Goal: Information Seeking & Learning: Learn about a topic

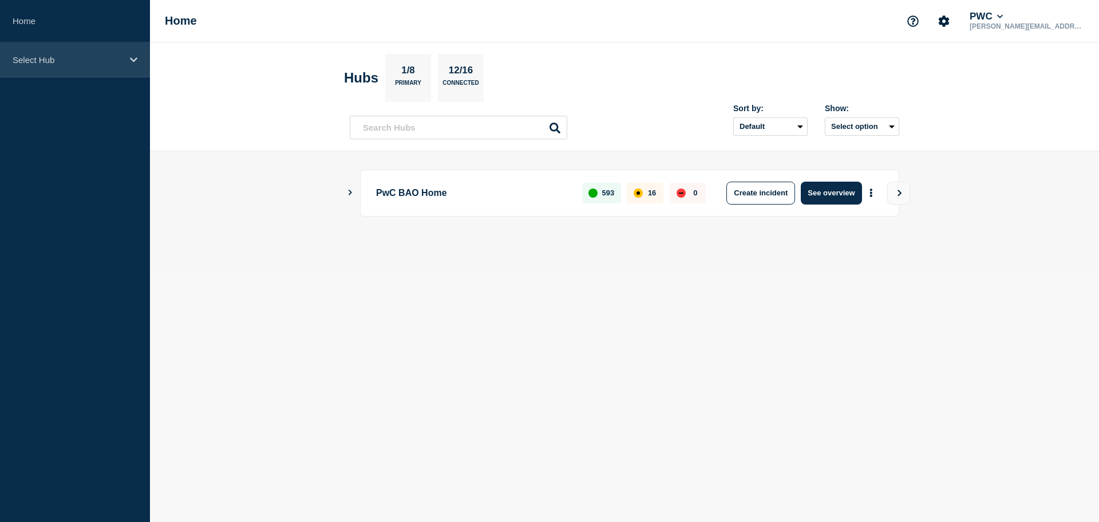
click at [140, 57] on div "Select Hub" at bounding box center [75, 59] width 150 height 35
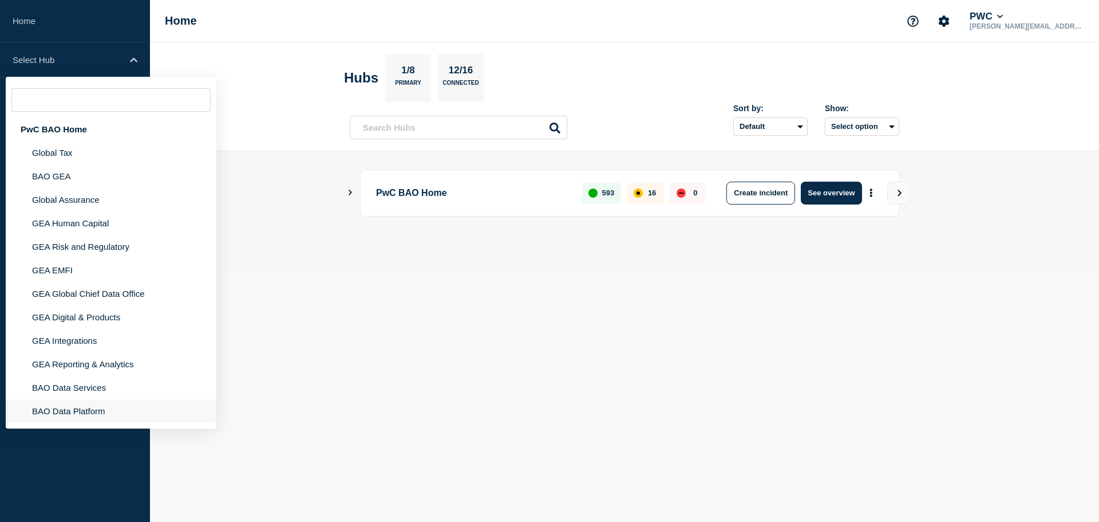
click at [92, 408] on li "BAO Data Platform" at bounding box center [111, 410] width 211 height 23
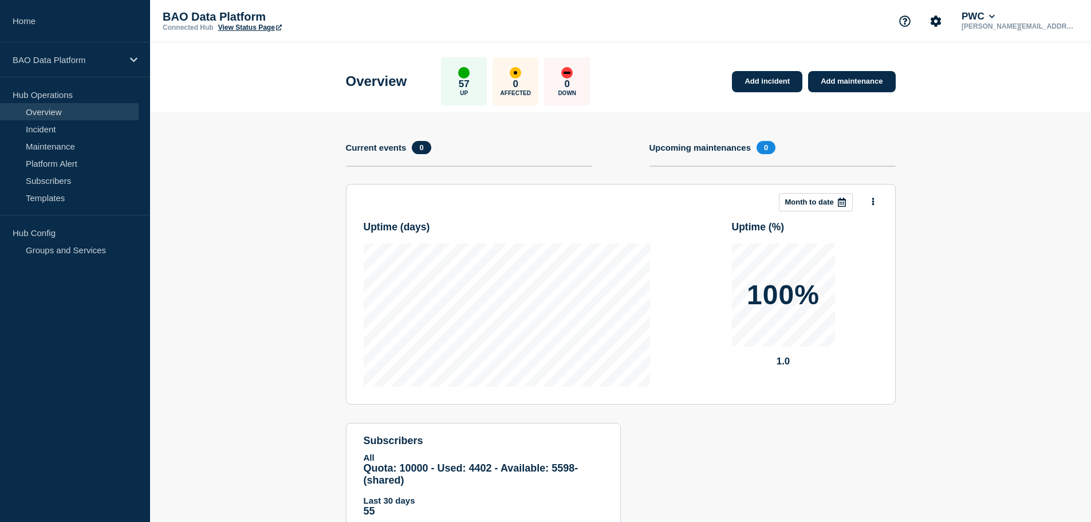
click at [707, 149] on h4 "Upcoming maintenances" at bounding box center [700, 148] width 102 height 10
click at [49, 145] on link "Maintenance" at bounding box center [69, 145] width 139 height 17
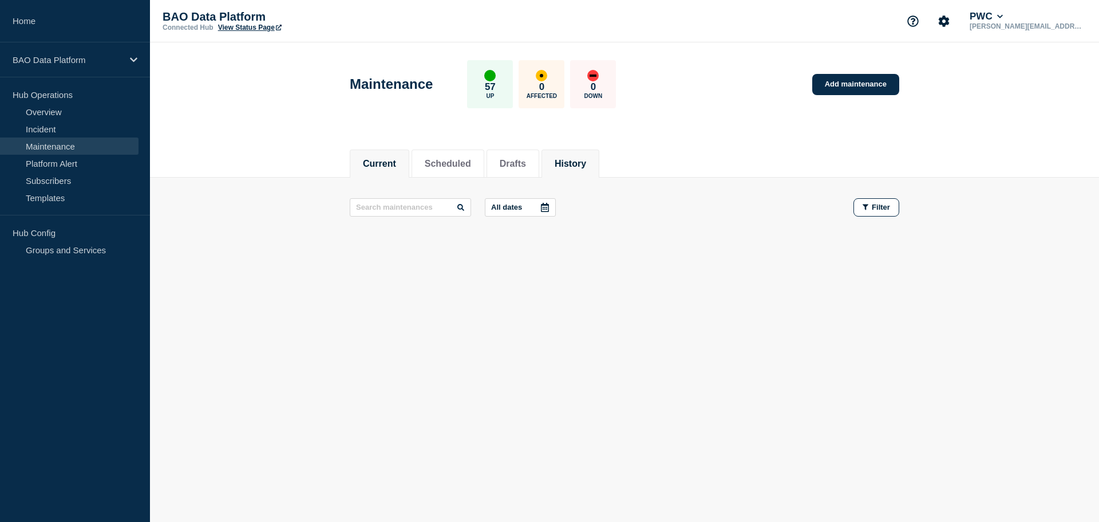
click at [582, 160] on button "History" at bounding box center [570, 164] width 31 height 10
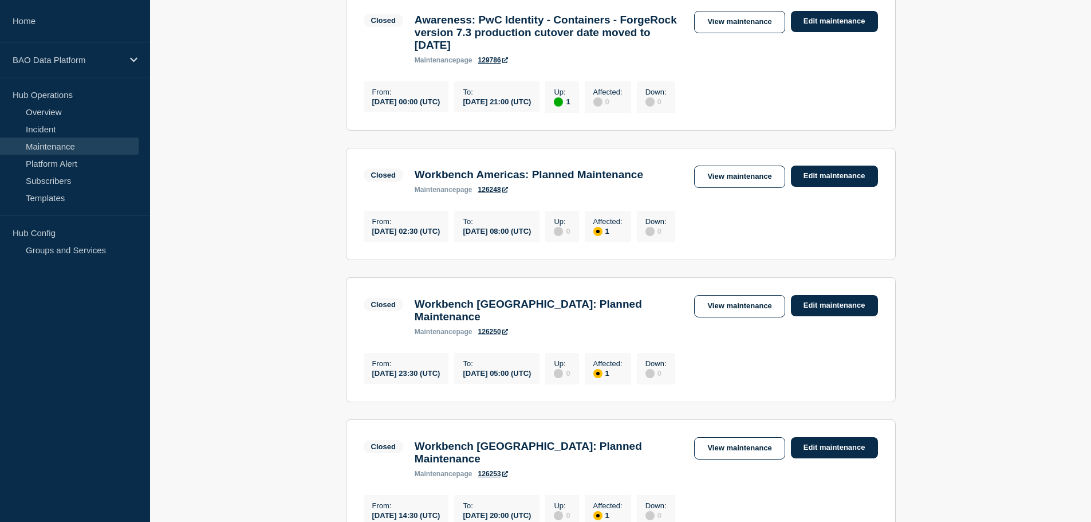
scroll to position [458, 0]
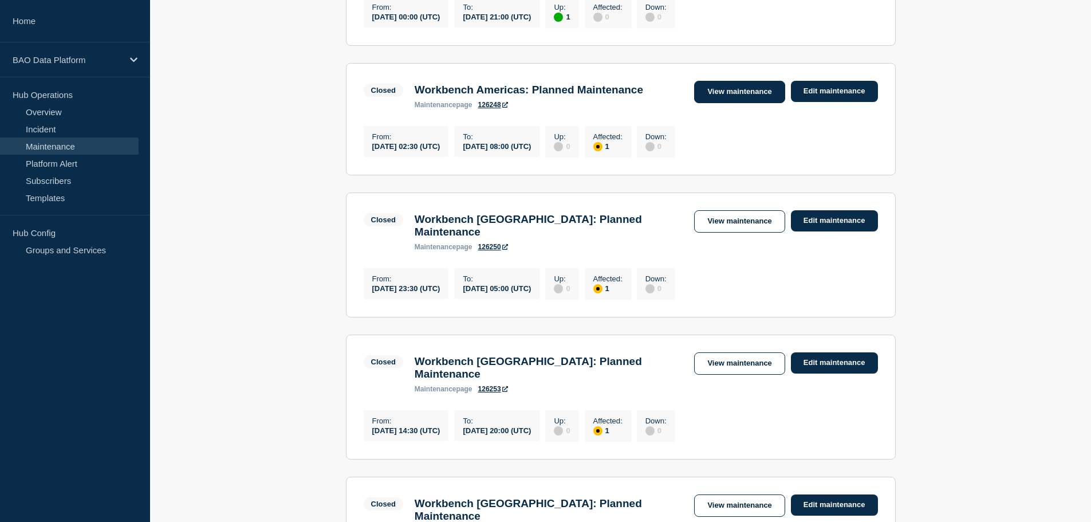
click at [739, 103] on link "View maintenance" at bounding box center [739, 92] width 90 height 22
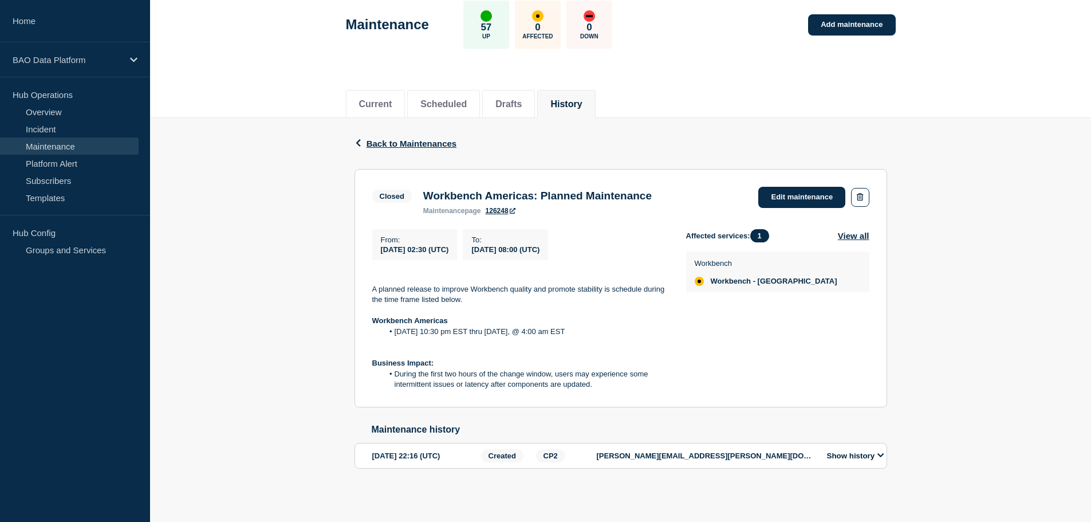
scroll to position [67, 0]
drag, startPoint x: 595, startPoint y: 380, endPoint x: 531, endPoint y: 362, distance: 67.2
click at [531, 362] on div "A planned release to improve Workbench quality and promote stability is schedul…" at bounding box center [519, 332] width 295 height 116
click at [399, 139] on span "Back to Maintenances" at bounding box center [411, 144] width 90 height 10
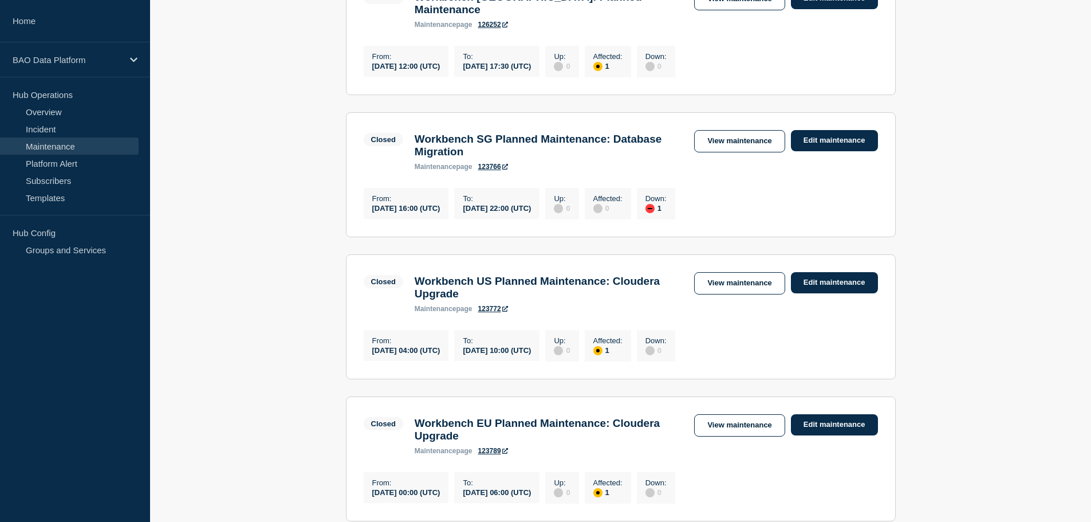
scroll to position [973, 0]
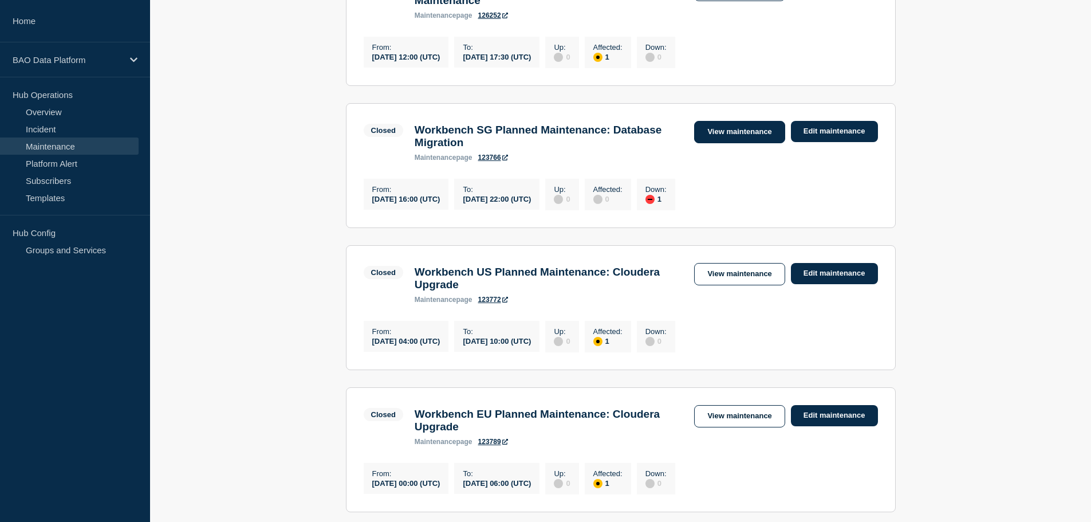
click at [735, 121] on link "View maintenance" at bounding box center [739, 132] width 90 height 22
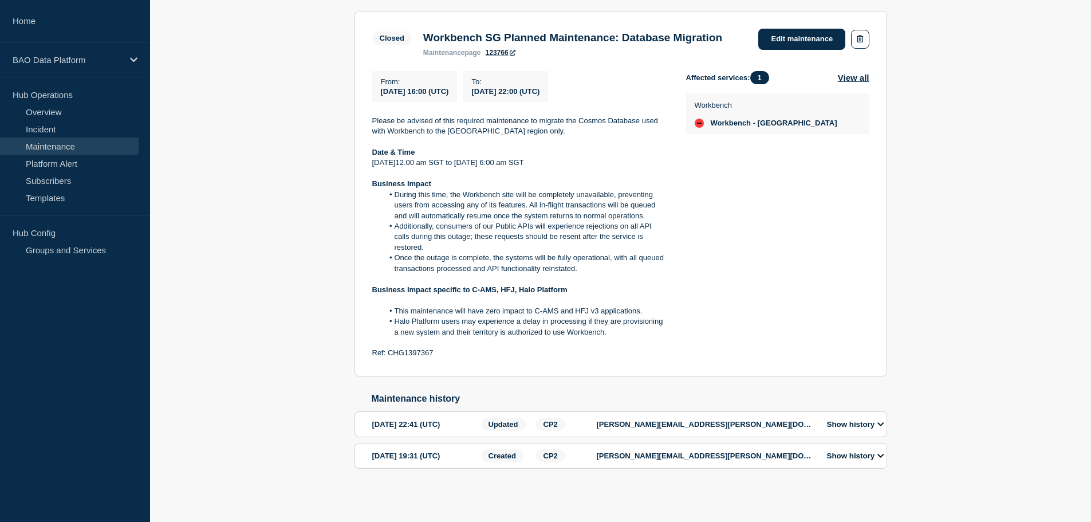
scroll to position [240, 0]
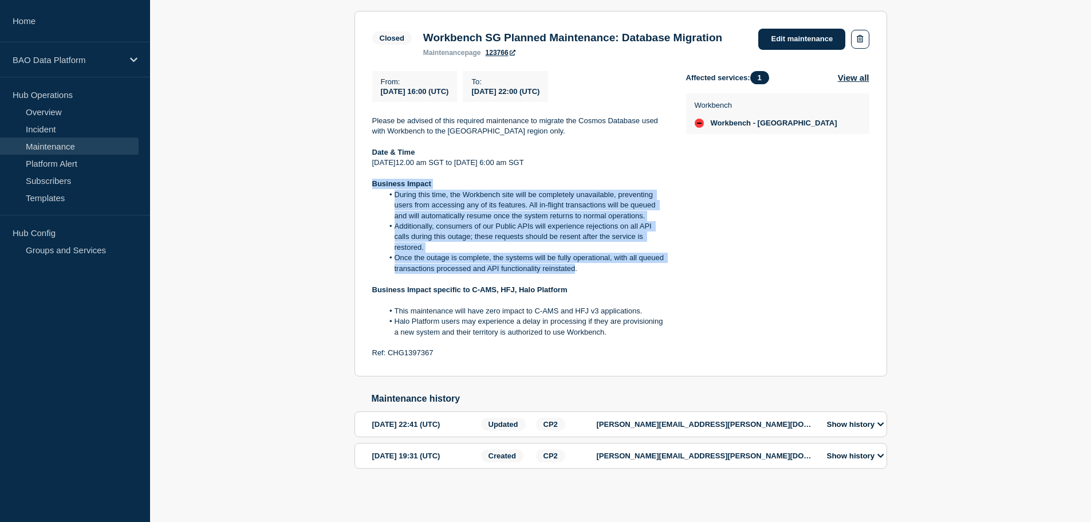
drag, startPoint x: 575, startPoint y: 264, endPoint x: 357, endPoint y: 179, distance: 234.9
click at [357, 179] on section "Closed Workbench SG Planned Maintenance: Database Migration maintenance page 12…" at bounding box center [620, 193] width 532 height 365
copy div "Business Impact During this time, the Workbench site will be completely unavail…"
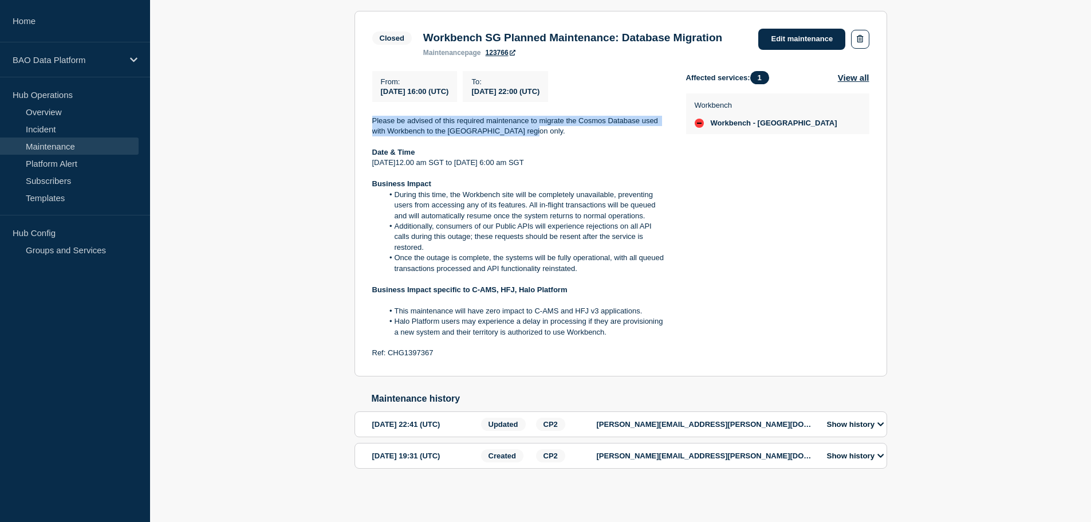
drag, startPoint x: 370, startPoint y: 114, endPoint x: 602, endPoint y: 125, distance: 232.1
click at [602, 125] on section "Closed Workbench SG Planned Maintenance: Database Migration maintenance page 12…" at bounding box center [620, 193] width 532 height 365
copy p "Please be advised of this required maintenance to migrate the Cosmos Database u…"
